Goal: Find specific page/section: Find specific page/section

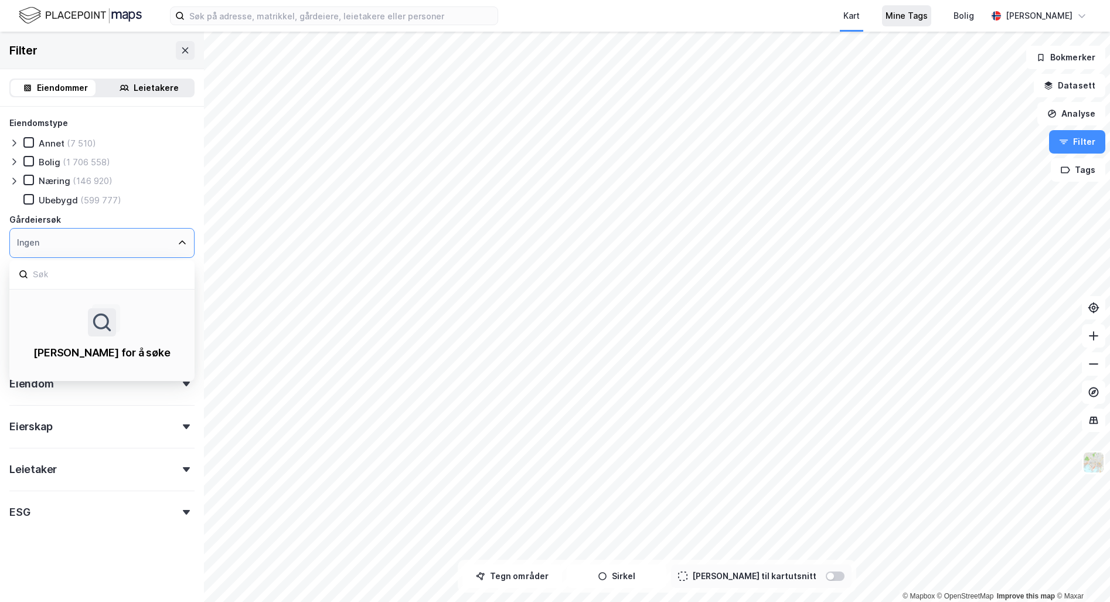
click at [928, 19] on div "Mine Tags" at bounding box center [906, 16] width 42 height 14
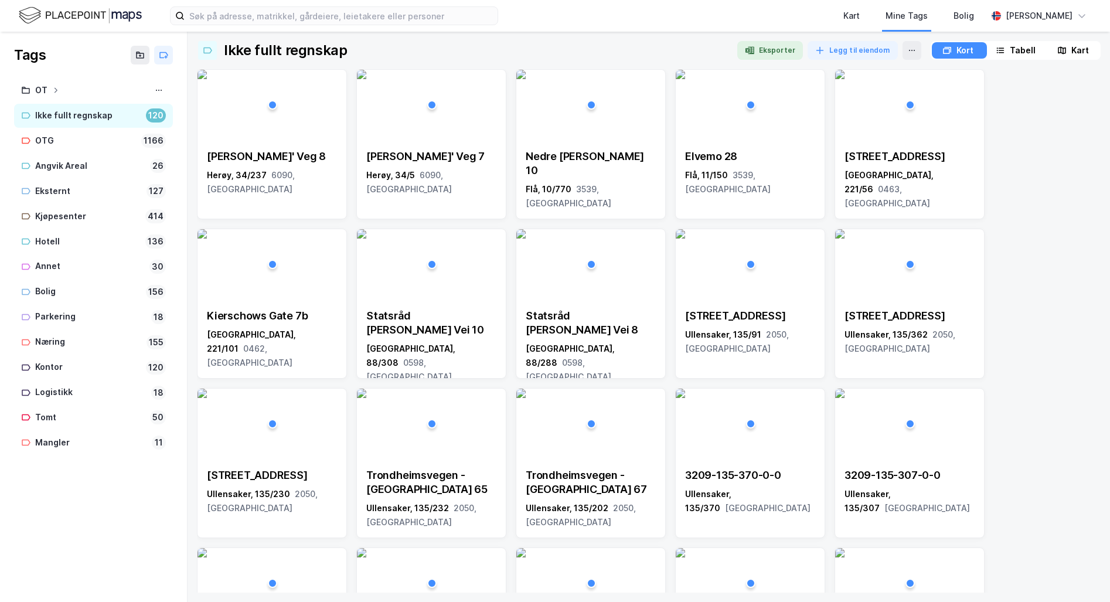
click at [1026, 46] on div "Tabell" at bounding box center [1023, 50] width 26 height 14
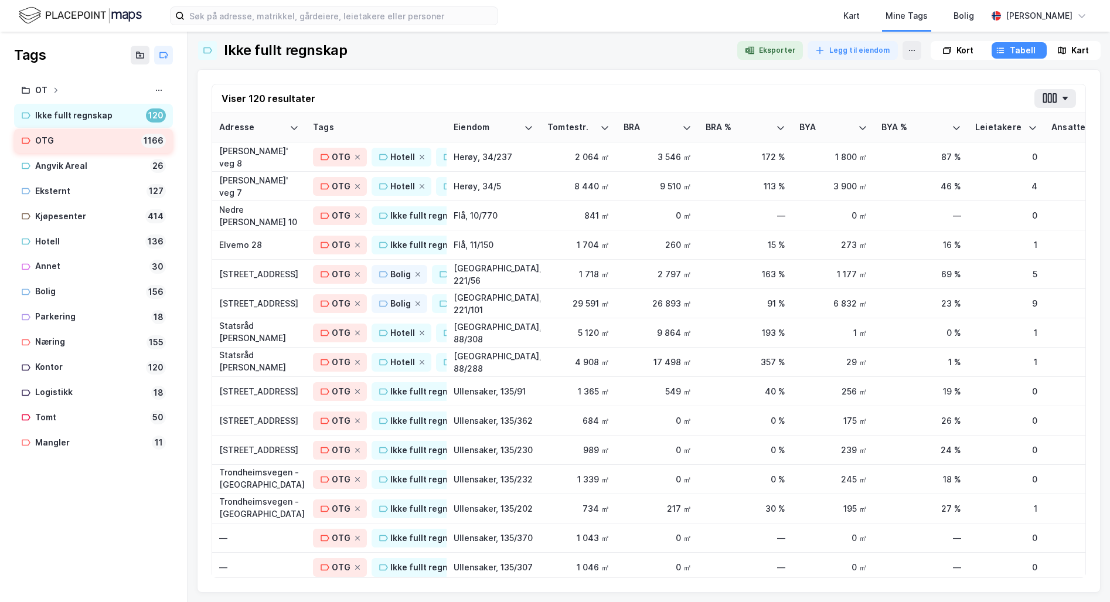
click at [48, 140] on div "OTG" at bounding box center [85, 141] width 101 height 15
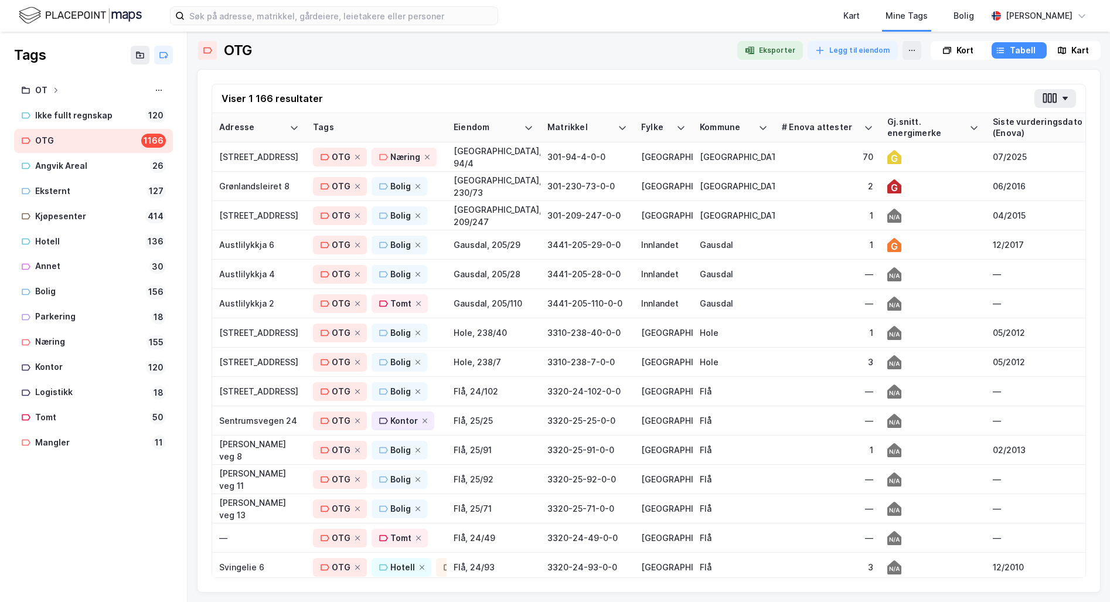
click at [1043, 125] on div "Siste vurderingsdato (Enova)" at bounding box center [1052, 128] width 118 height 22
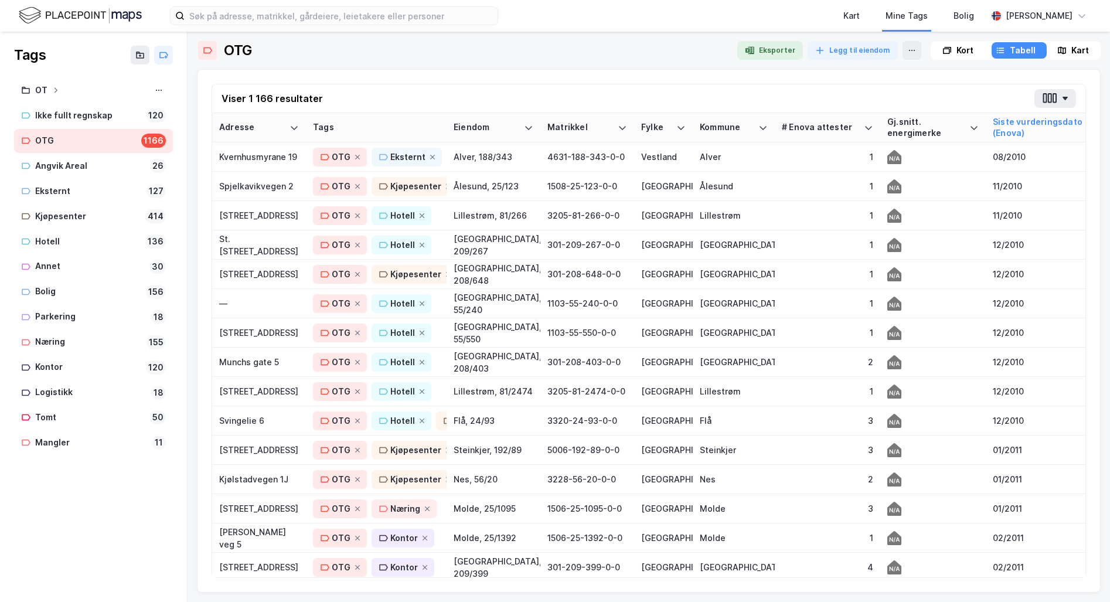
click at [1043, 125] on div "Siste vurderingsdato (Enova)" at bounding box center [1052, 128] width 118 height 22
